Goal: Task Accomplishment & Management: Manage account settings

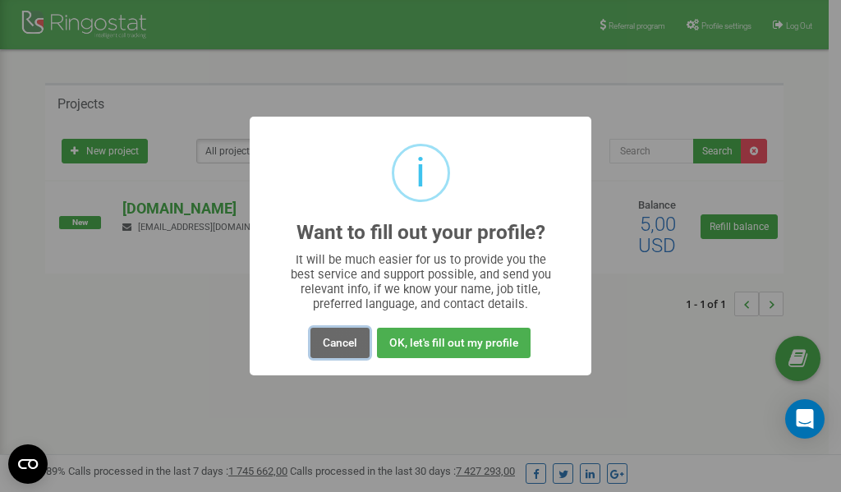
click at [333, 342] on button "Cancel" at bounding box center [339, 343] width 59 height 30
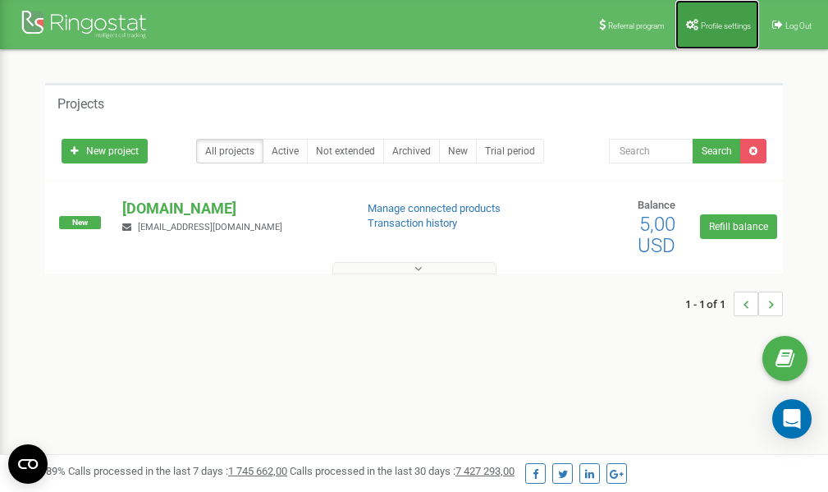
click at [711, 18] on link "Profile settings" at bounding box center [718, 24] width 84 height 49
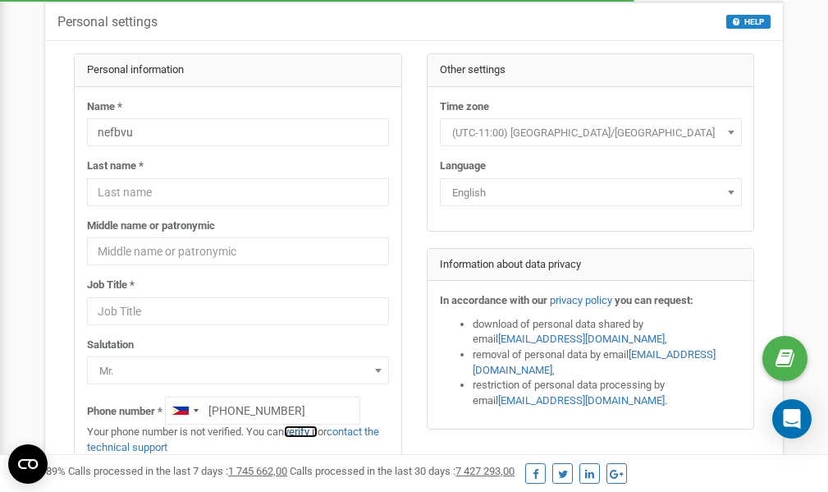
click at [309, 432] on link "verify it" at bounding box center [301, 431] width 34 height 12
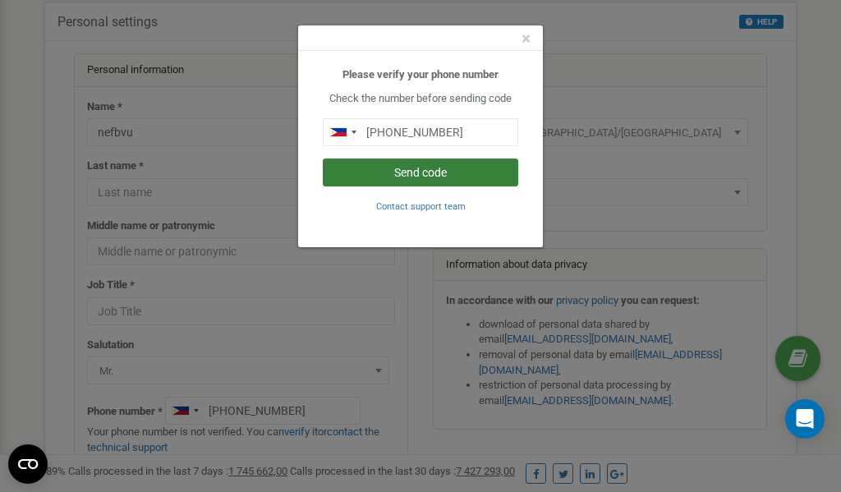
click at [424, 173] on button "Send code" at bounding box center [420, 172] width 195 height 28
